Goal: Find specific page/section: Find specific page/section

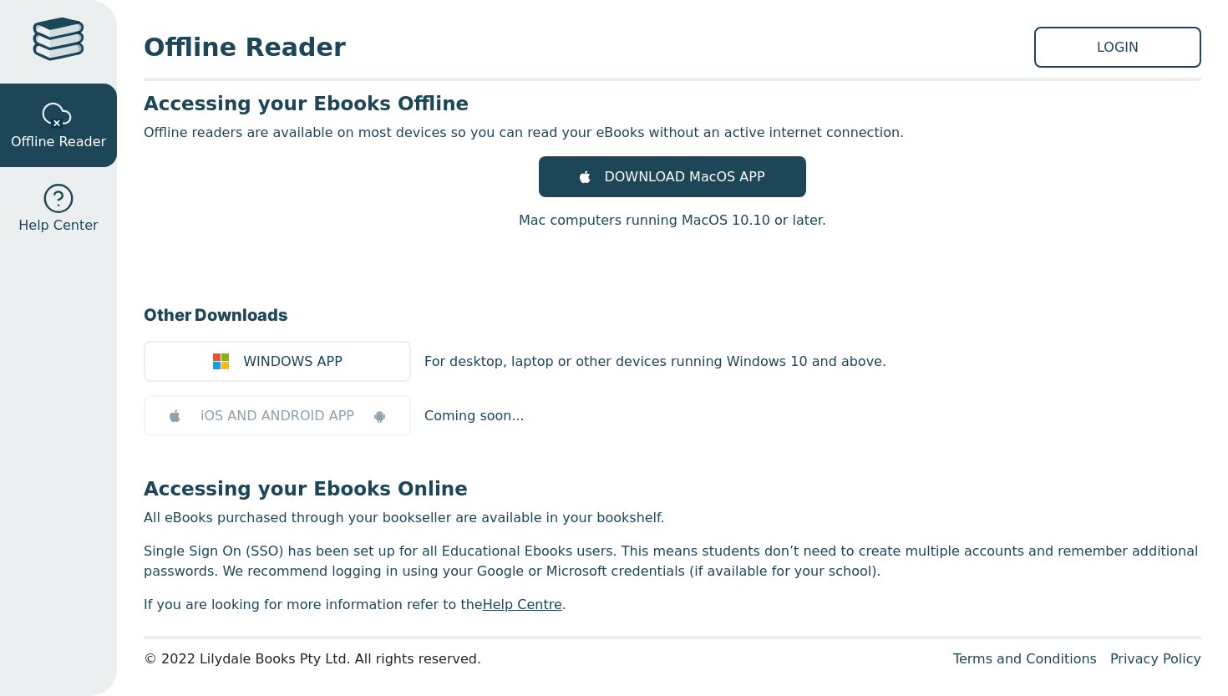
click at [74, 38] on div at bounding box center [59, 42] width 52 height 48
click at [70, 52] on div at bounding box center [59, 42] width 52 height 48
click at [74, 27] on div at bounding box center [59, 42] width 52 height 48
click at [72, 18] on div at bounding box center [59, 42] width 52 height 48
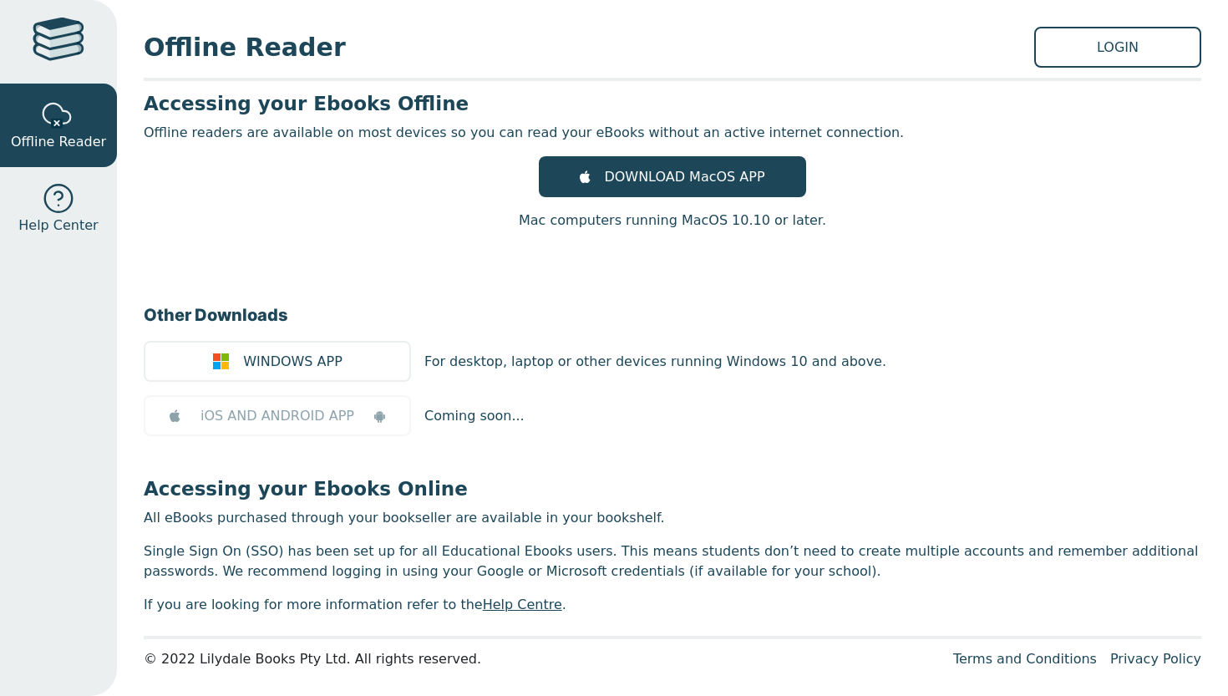
click at [72, 13] on link at bounding box center [58, 42] width 117 height 84
click at [1083, 37] on link "LOGIN" at bounding box center [1117, 47] width 167 height 41
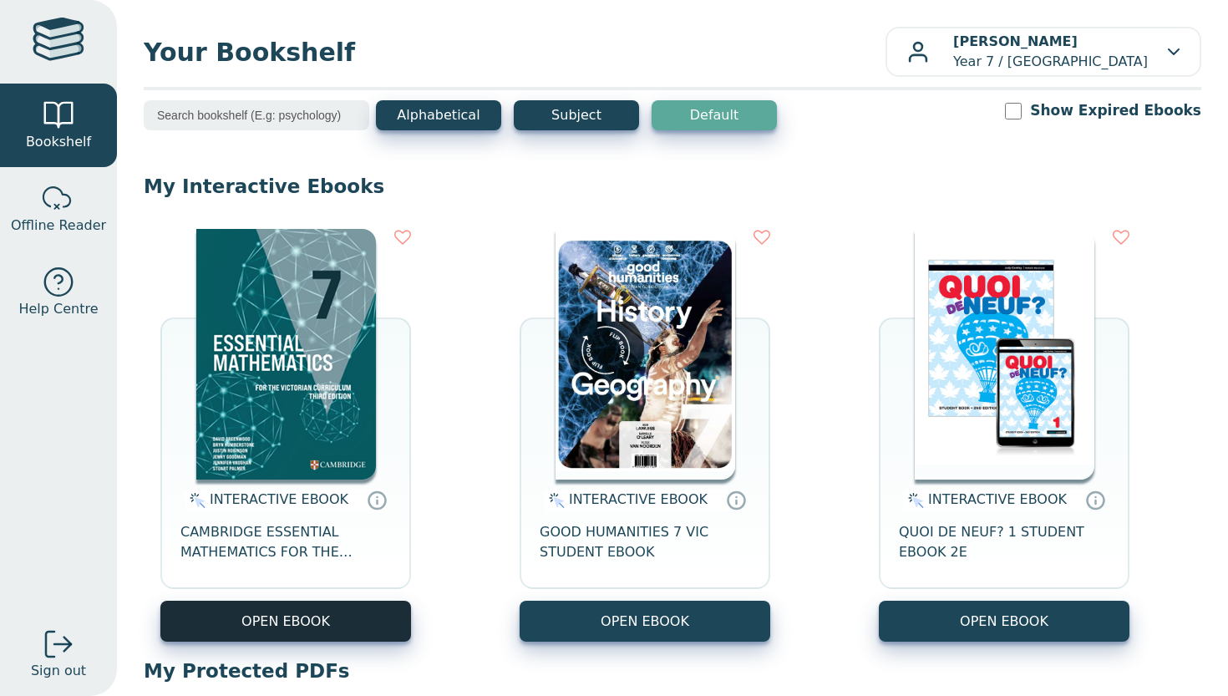
click at [257, 626] on button "OPEN EBOOK" at bounding box center [285, 621] width 251 height 41
